Goal: Task Accomplishment & Management: Use online tool/utility

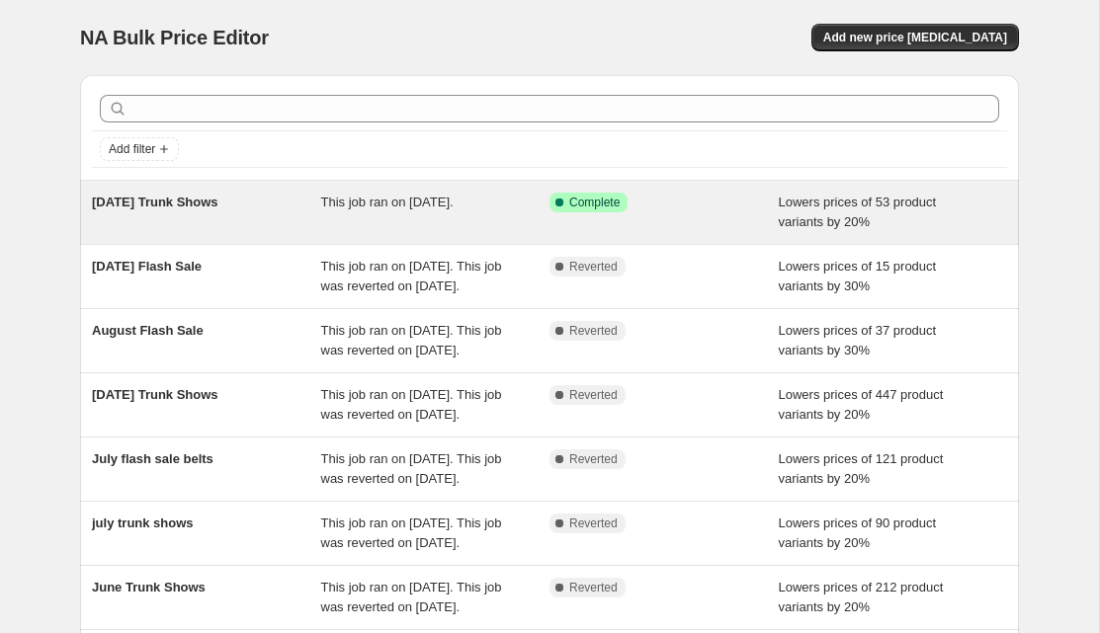
click at [214, 211] on div "[DATE] Trunk Shows" at bounding box center [206, 213] width 229 height 40
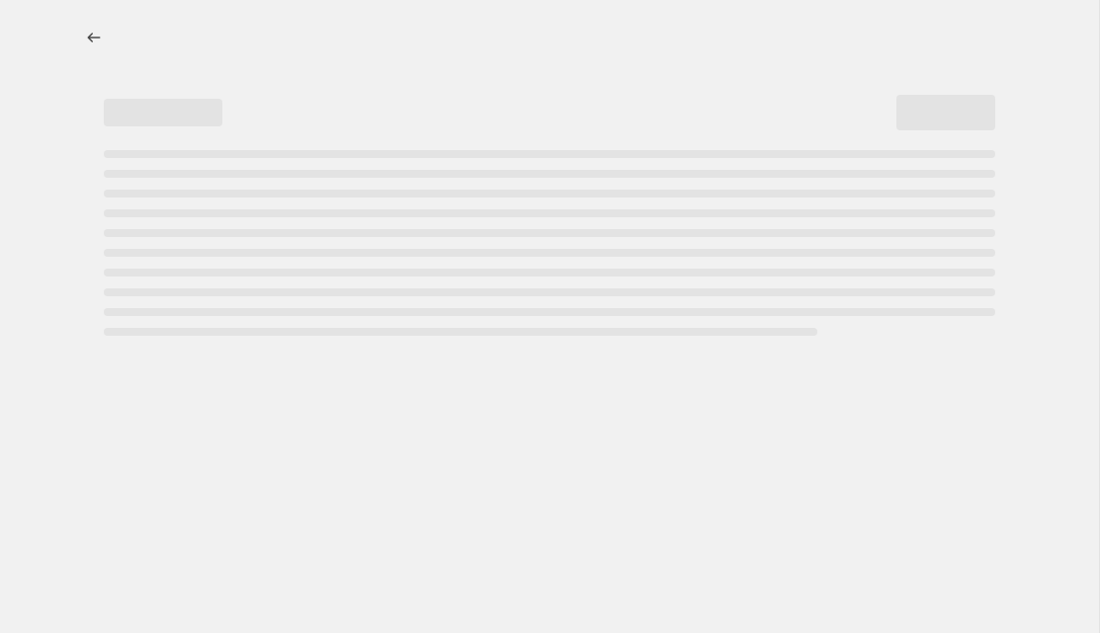
select select "percentage"
select select "no_change"
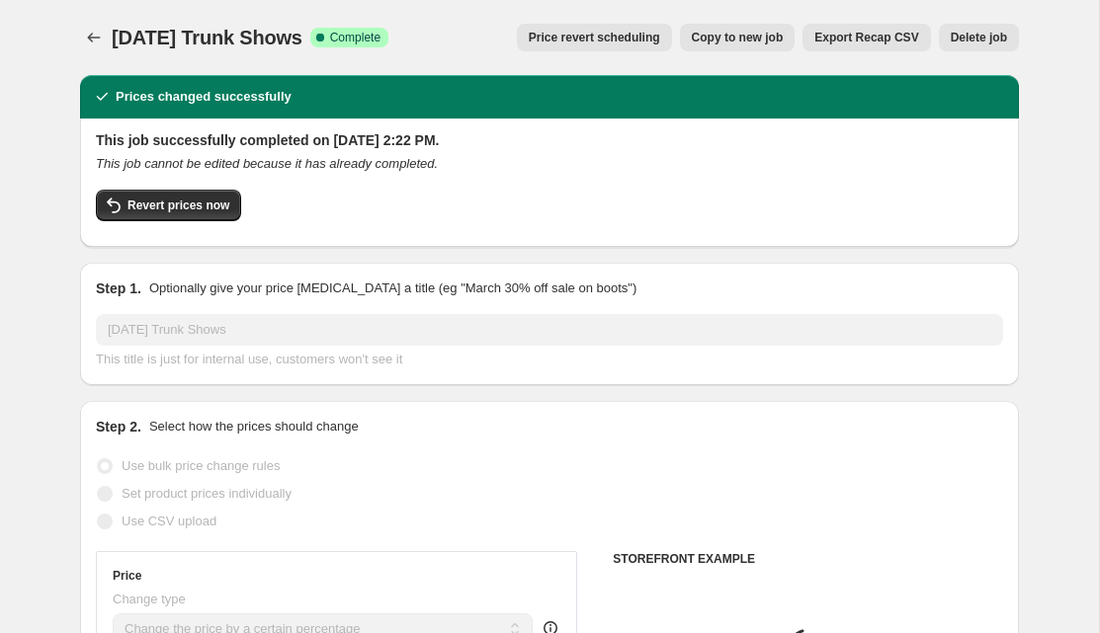
select select "vendor"
click at [214, 211] on span "Revert prices now" at bounding box center [178, 206] width 102 height 16
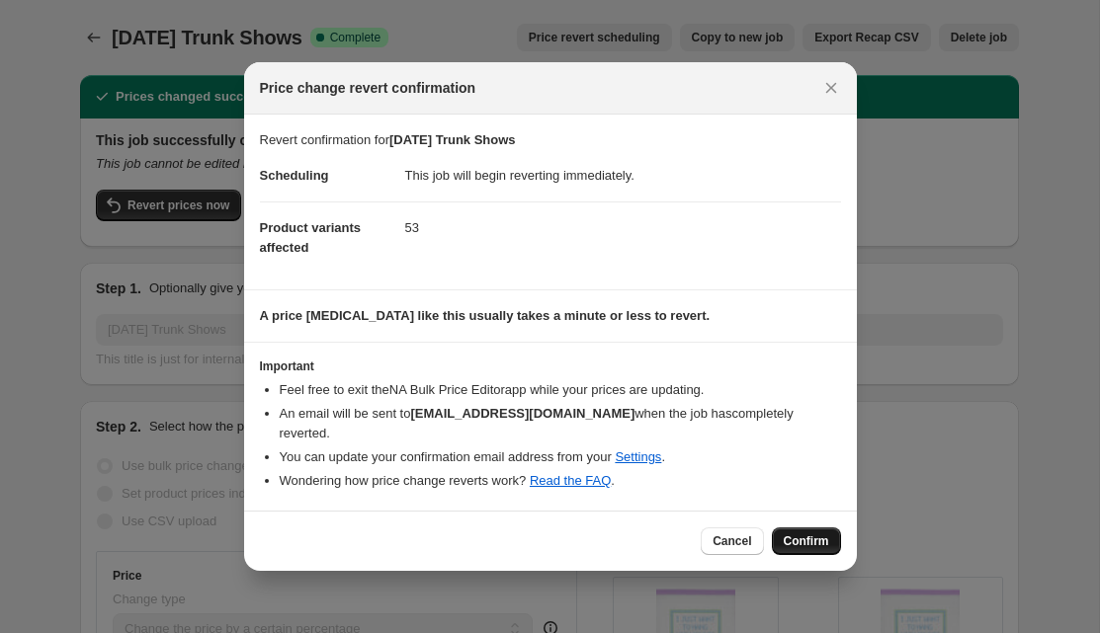
click at [807, 534] on span "Confirm" at bounding box center [806, 542] width 45 height 16
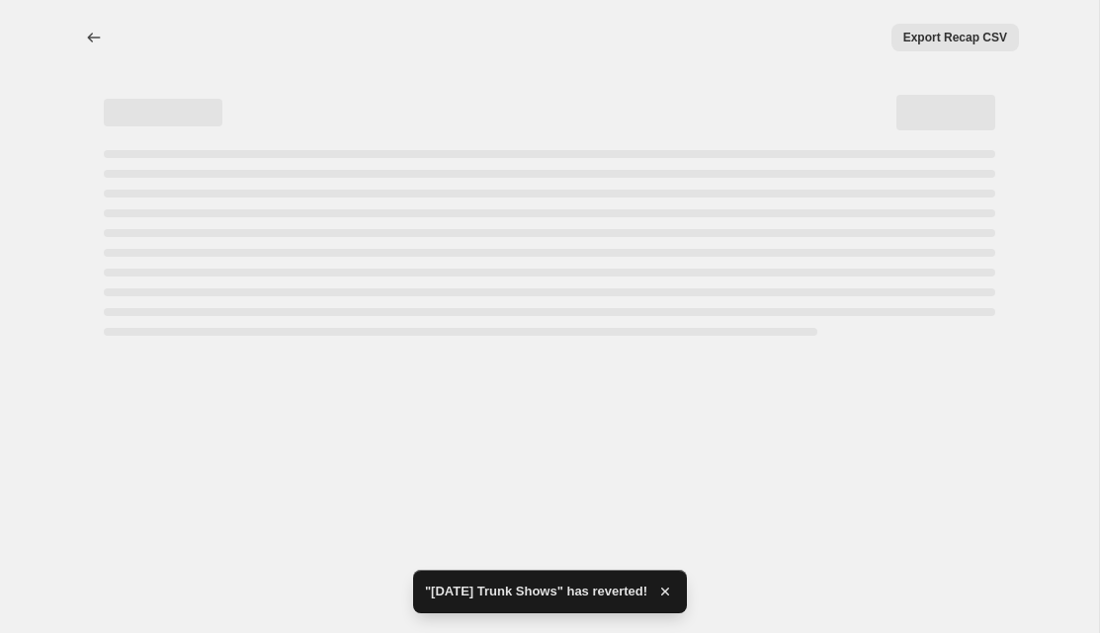
select select "percentage"
select select "no_change"
select select "vendor"
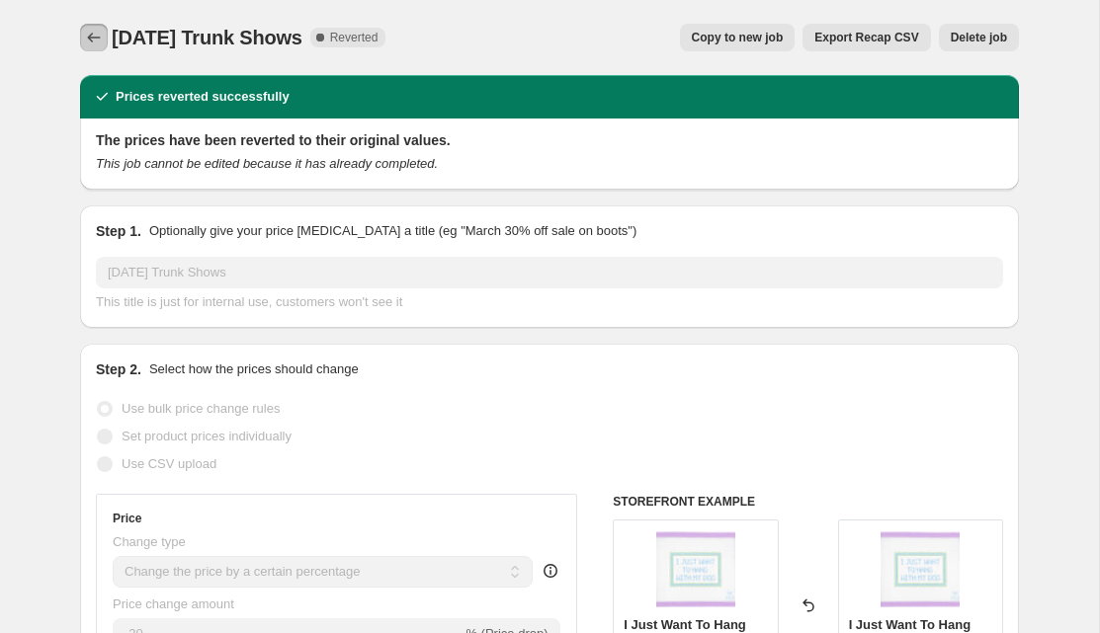
click at [93, 35] on icon "Price change jobs" at bounding box center [94, 38] width 20 height 20
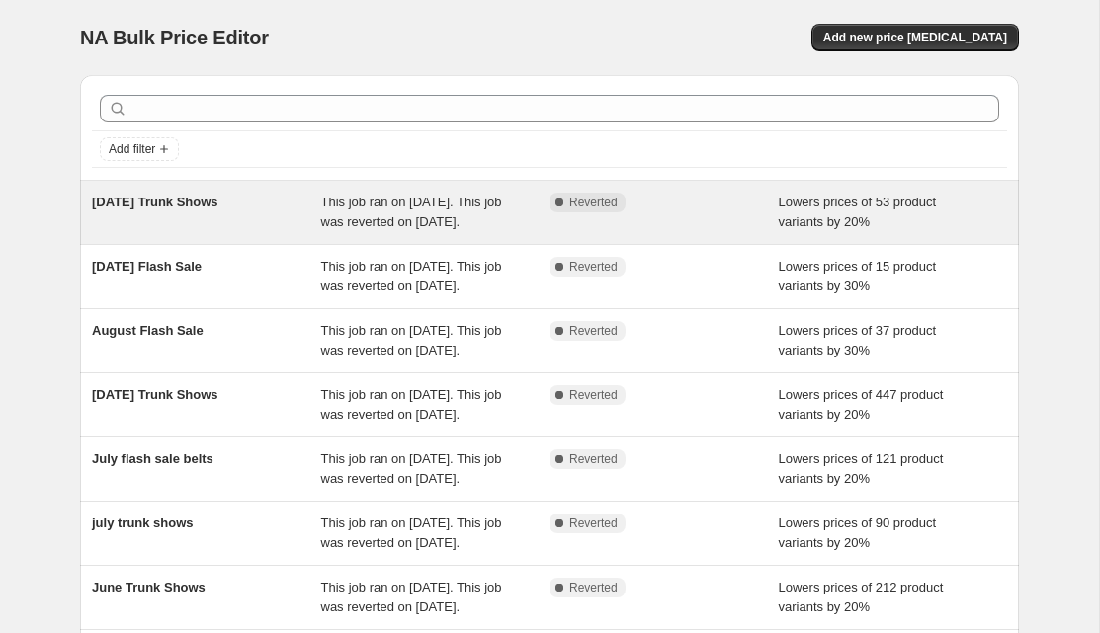
click at [281, 217] on div "[DATE] Trunk Shows" at bounding box center [206, 213] width 229 height 40
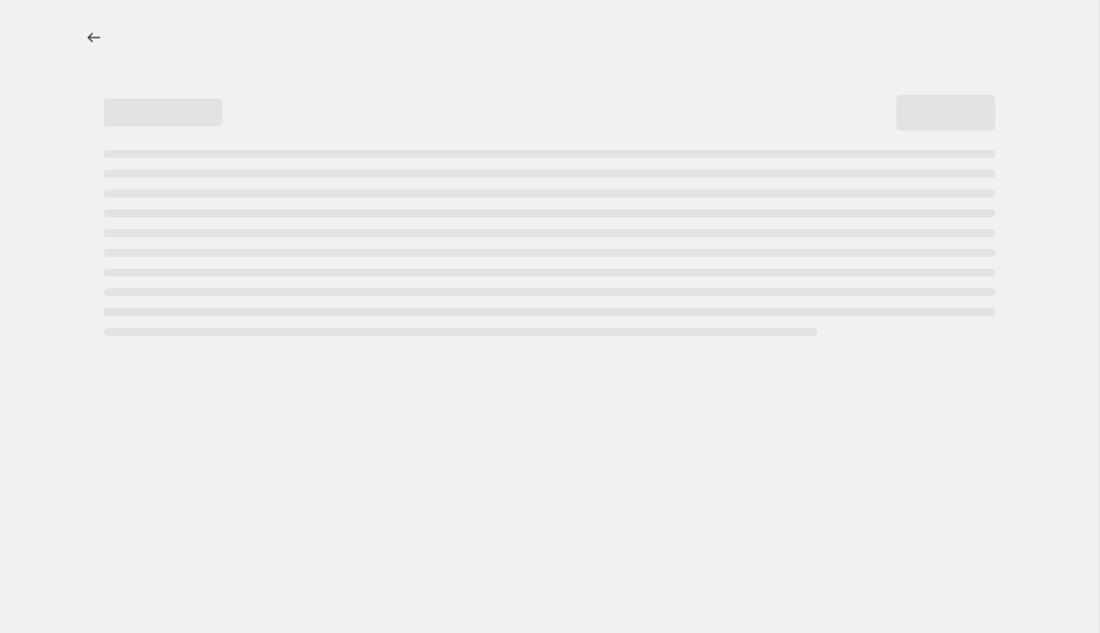
select select "percentage"
select select "no_change"
select select "vendor"
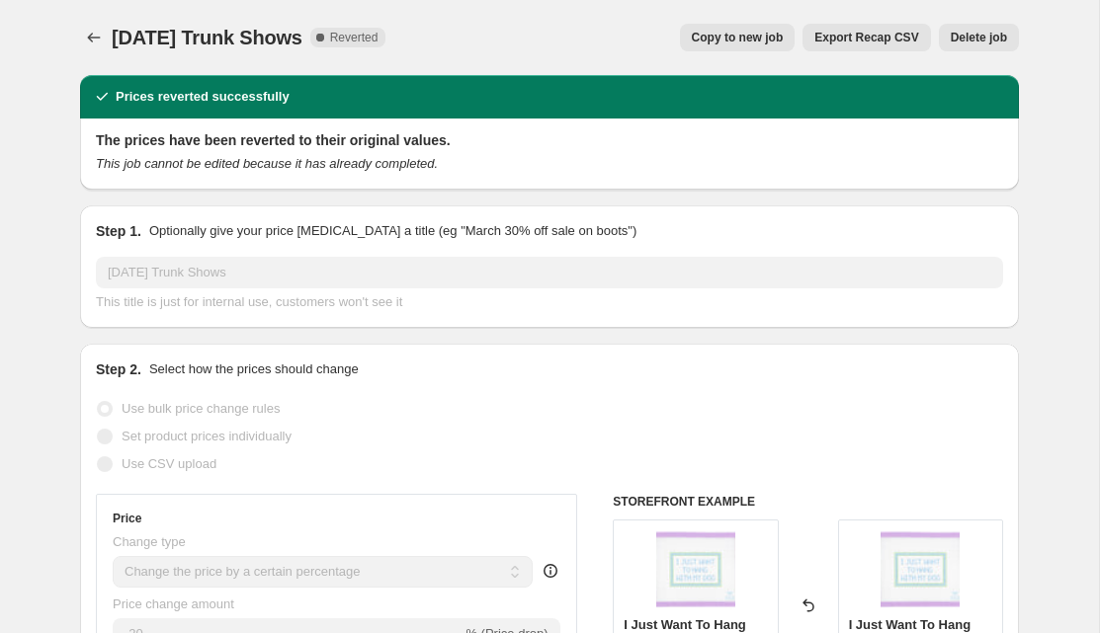
click at [723, 39] on span "Copy to new job" at bounding box center [738, 38] width 92 height 16
select select "percentage"
select select "no_change"
select select "vendor"
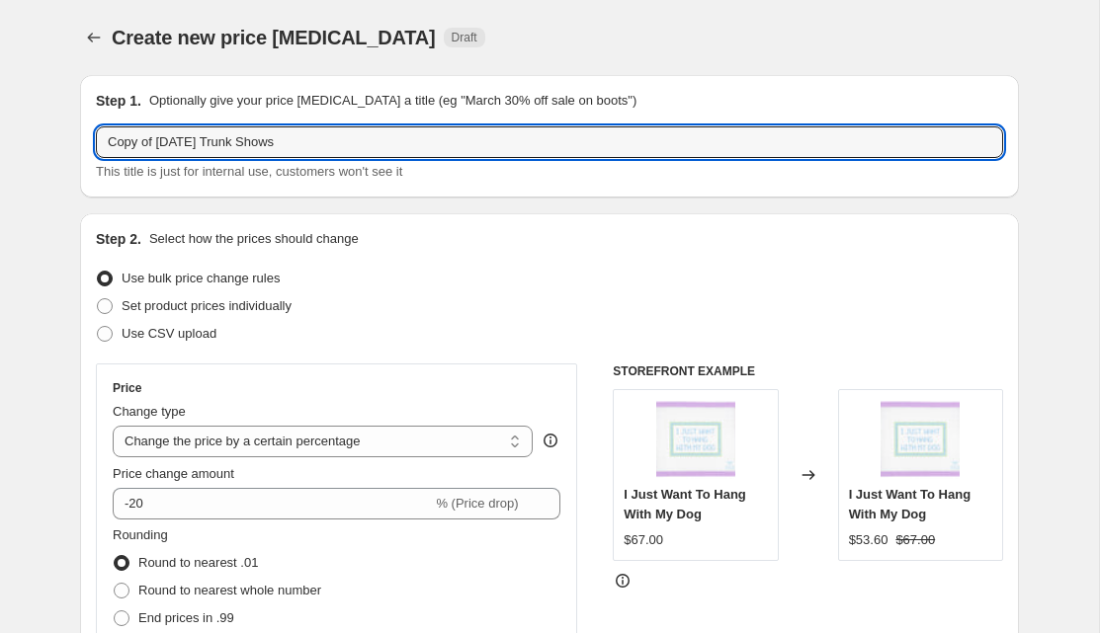
drag, startPoint x: 223, startPoint y: 142, endPoint x: -2, endPoint y: 133, distance: 225.5
click at [0, 133] on html "Home Settings Plans Skip to content Create new price [MEDICAL_DATA]. This page …" at bounding box center [550, 316] width 1100 height 633
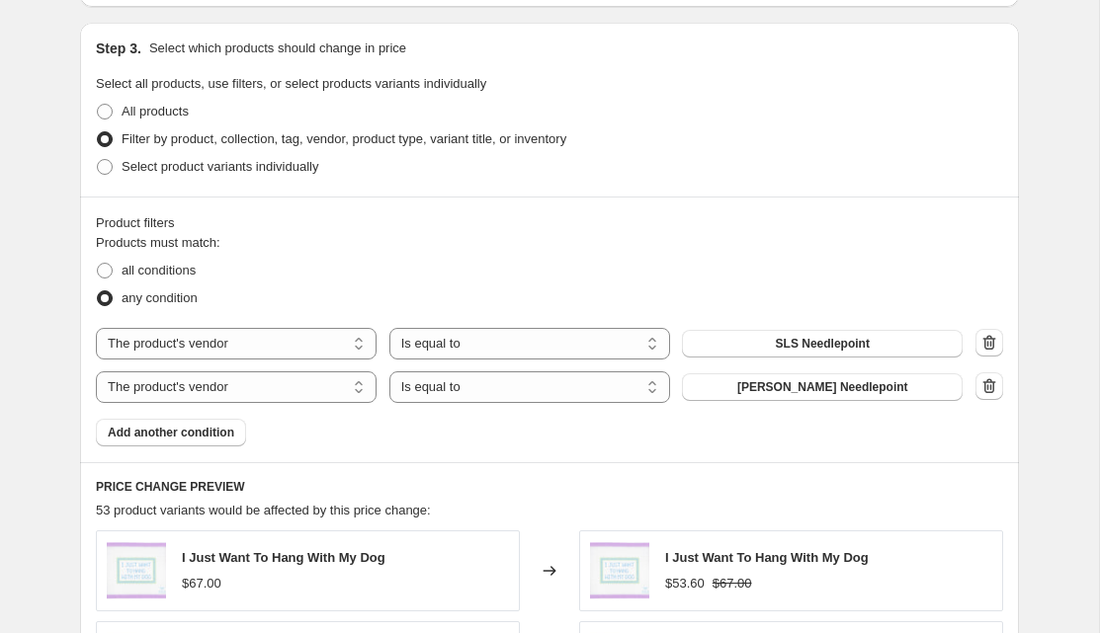
scroll to position [904, 0]
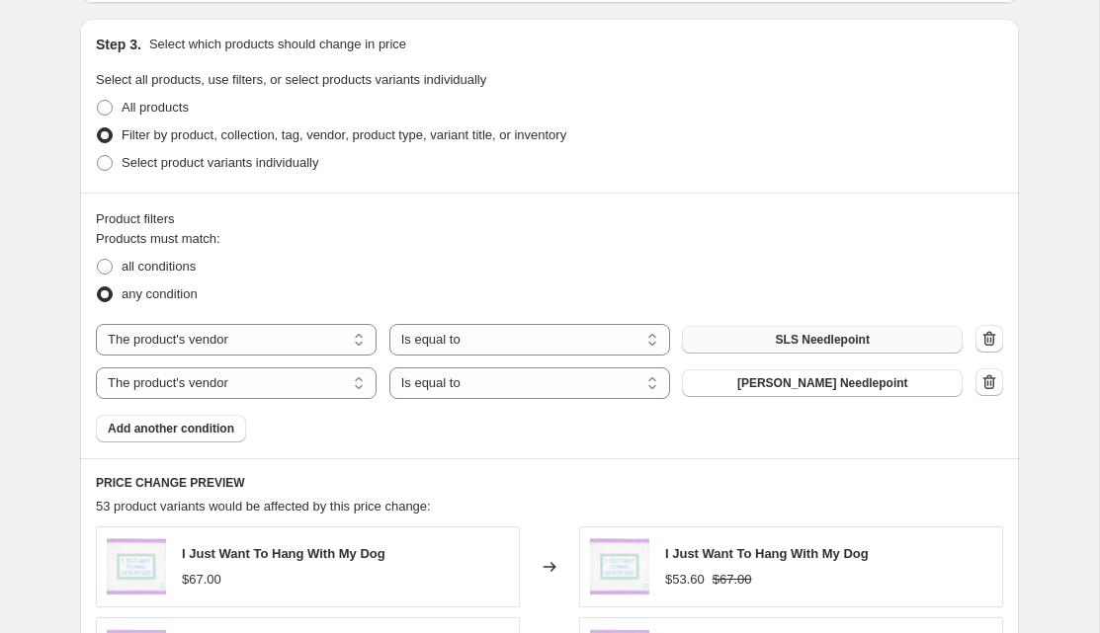
type input "[DATE] Trunk Shows"
click at [853, 331] on button "SLS Needlepoint" at bounding box center [822, 340] width 281 height 28
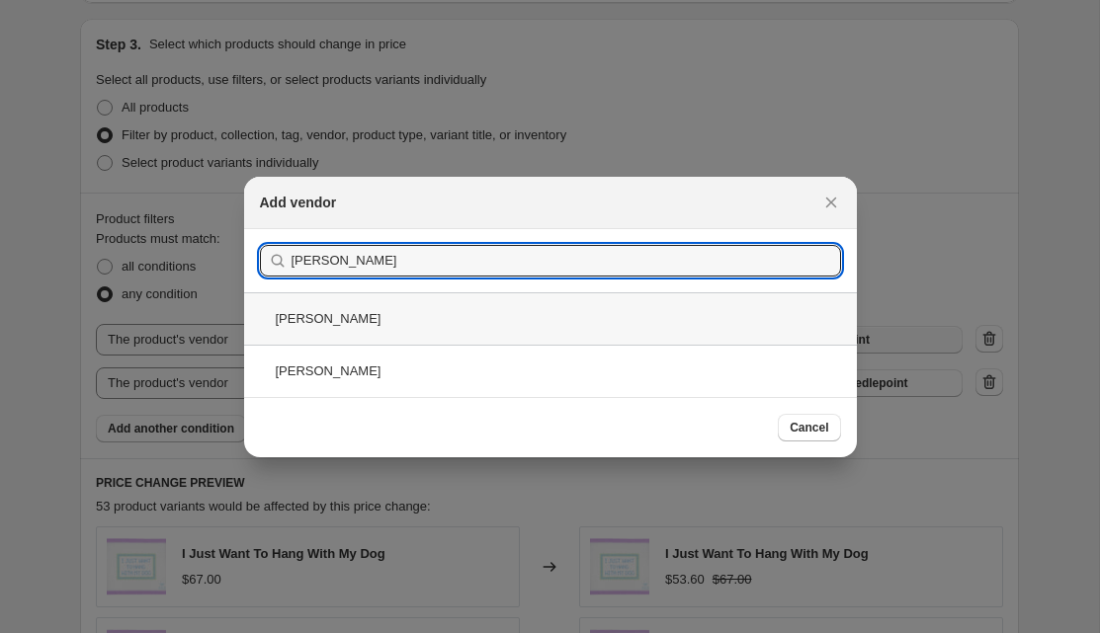
type input "[PERSON_NAME]"
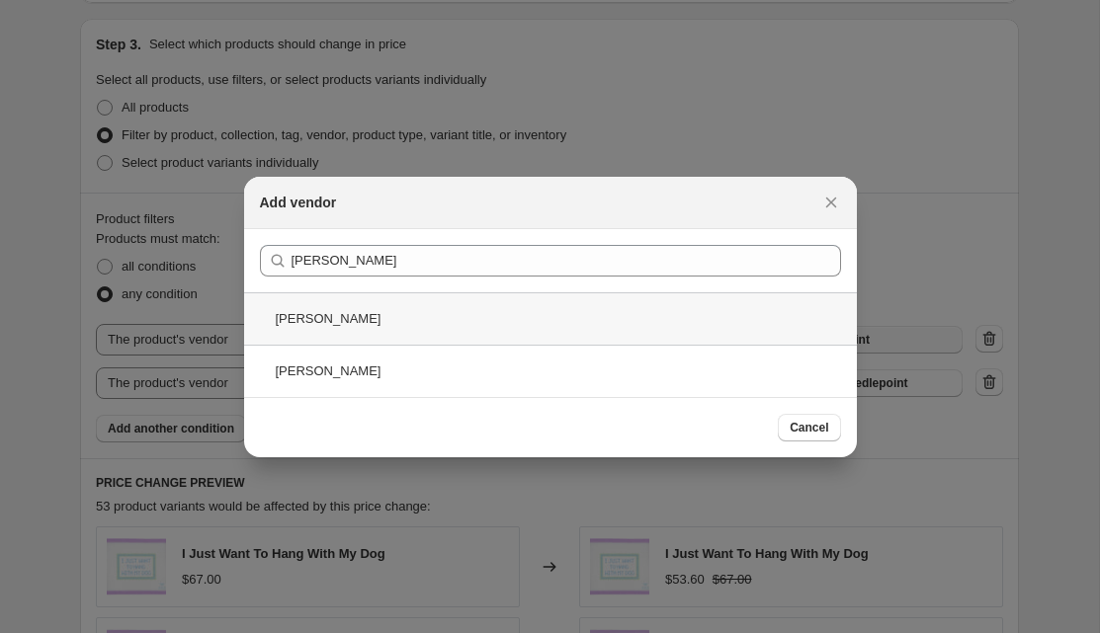
click at [538, 313] on div "[PERSON_NAME]" at bounding box center [550, 318] width 613 height 52
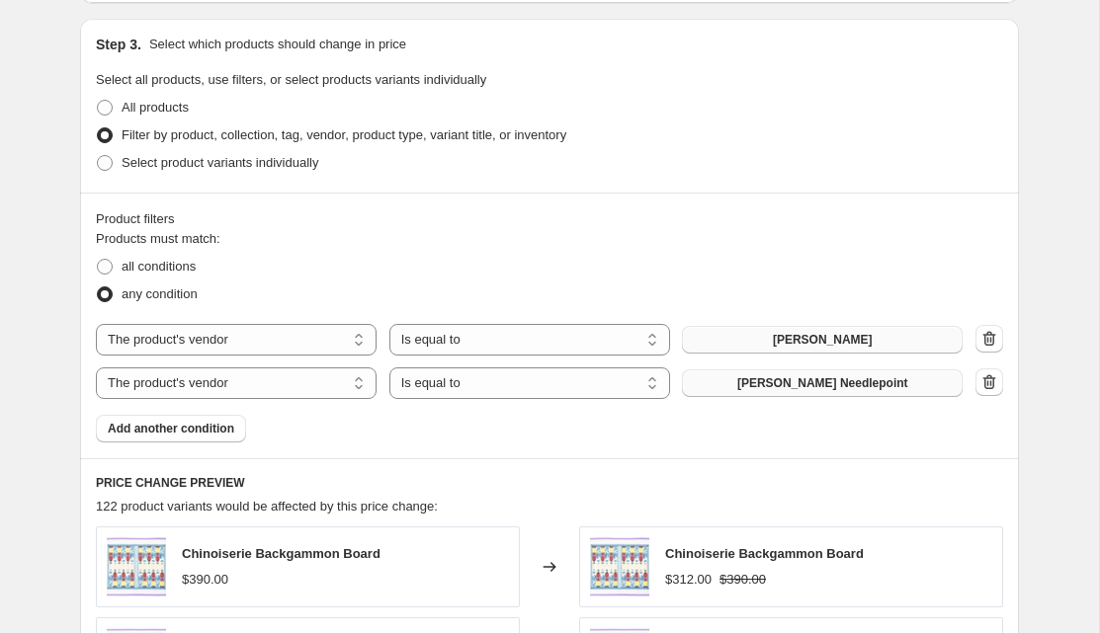
click at [886, 386] on span "[PERSON_NAME] Needlepoint" at bounding box center [822, 383] width 171 height 16
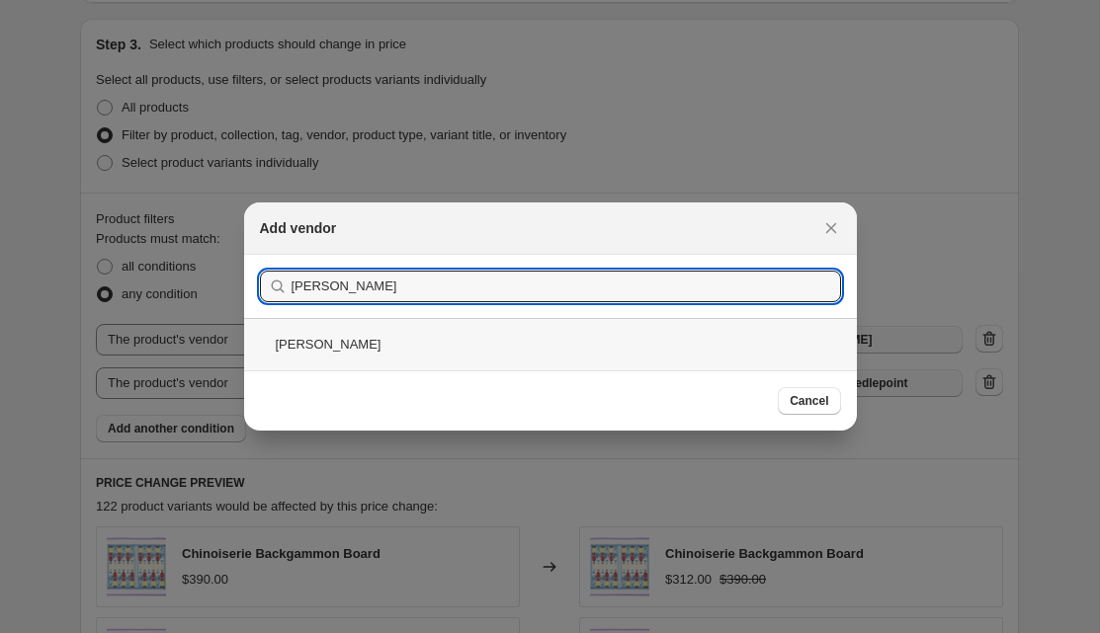
type input "[PERSON_NAME]"
click at [636, 335] on div "[PERSON_NAME]" at bounding box center [550, 344] width 613 height 52
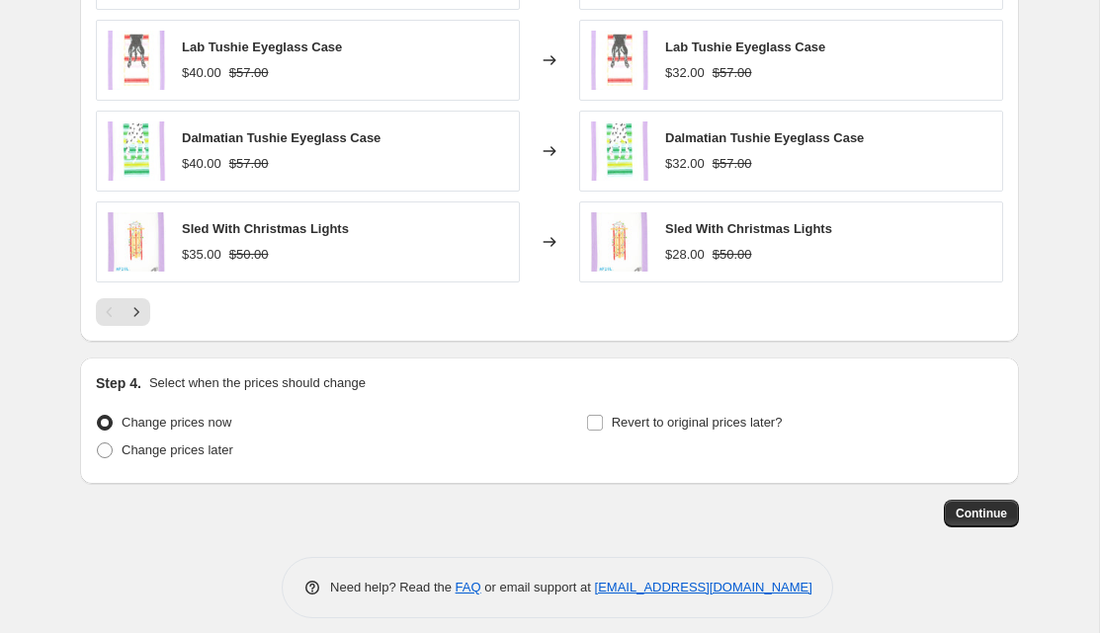
scroll to position [1595, 0]
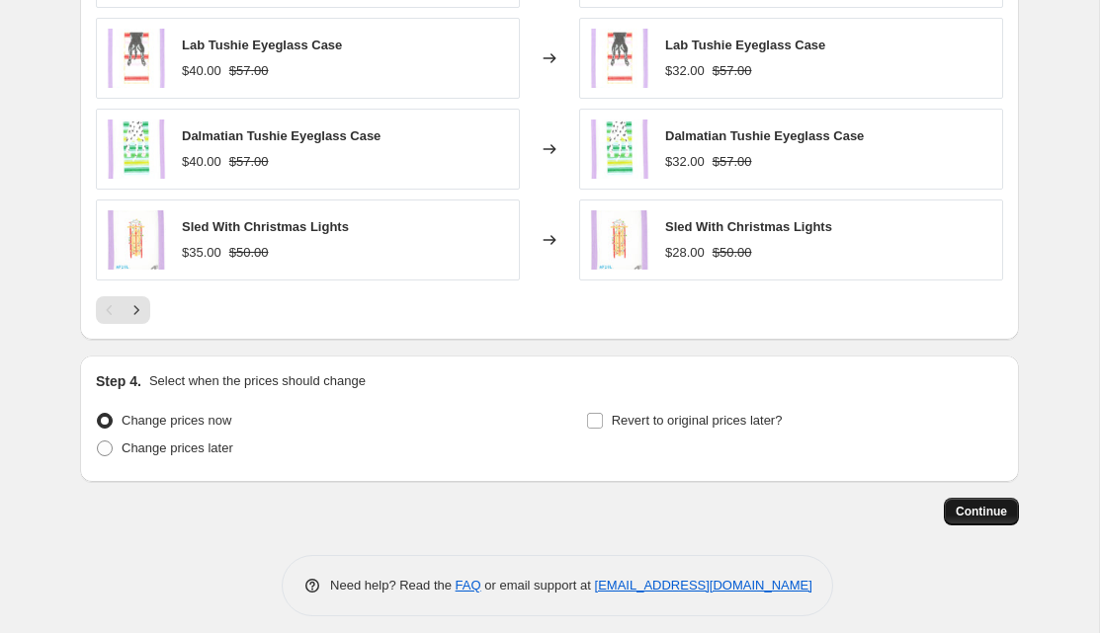
click at [967, 508] on span "Continue" at bounding box center [980, 512] width 51 height 16
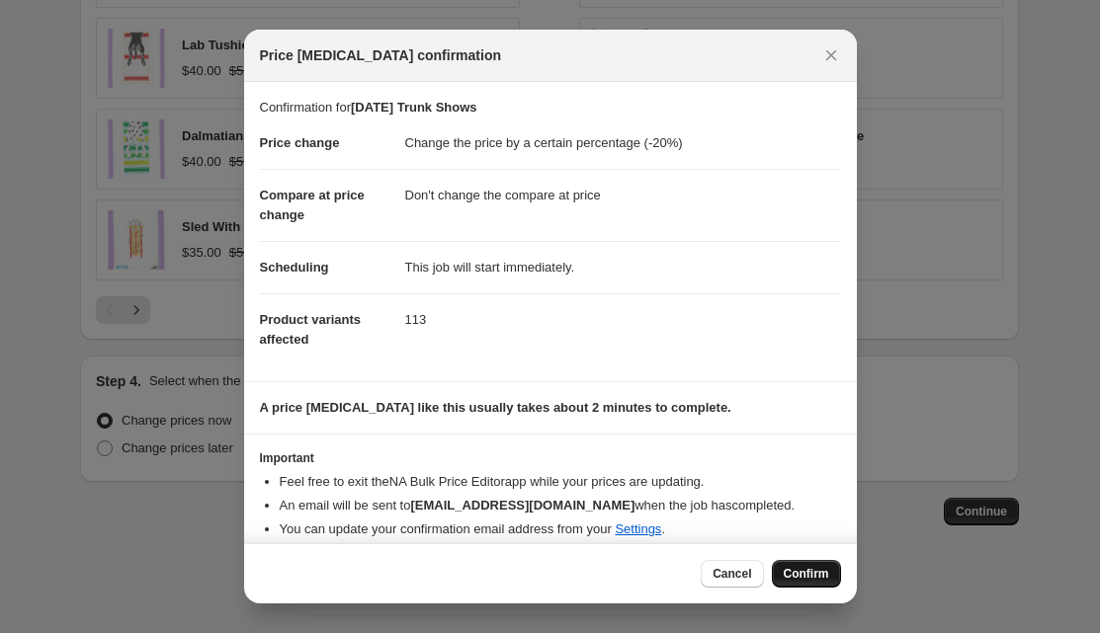
click at [793, 574] on span "Confirm" at bounding box center [806, 574] width 45 height 16
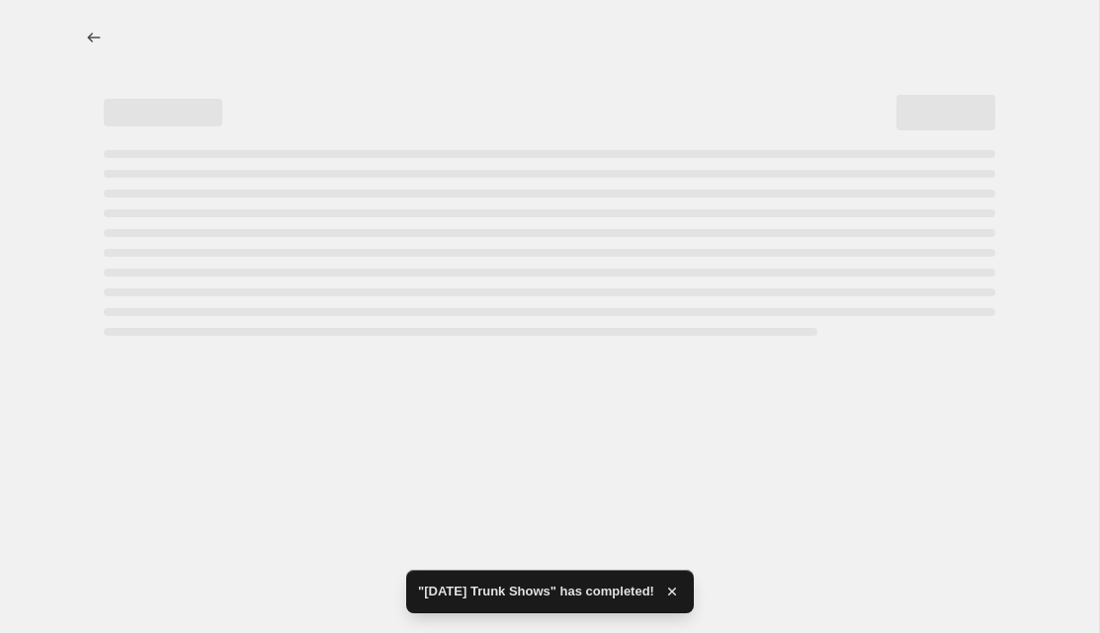
select select "percentage"
select select "no_change"
select select "vendor"
